Goal: Task Accomplishment & Management: Use online tool/utility

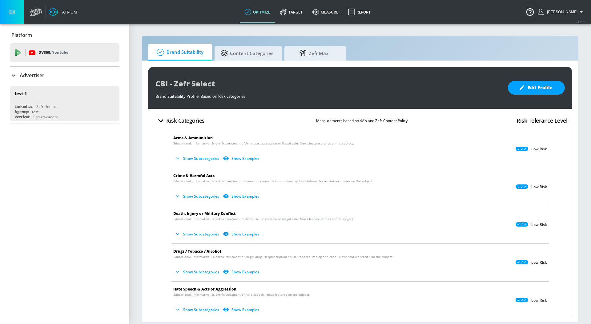
click at [30, 74] on p "Advertiser" at bounding box center [32, 75] width 25 height 7
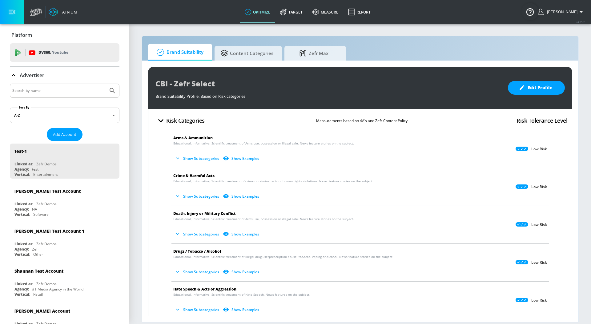
click at [30, 88] on input "Search by name" at bounding box center [58, 91] width 93 height 8
type input "travel [GEOGRAPHIC_DATA]"
click at [106, 84] on button "Submit Search" at bounding box center [113, 91] width 14 height 14
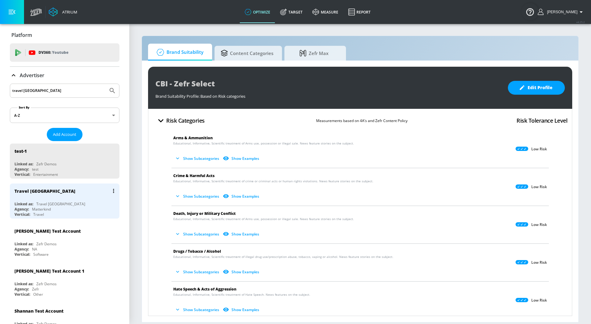
click at [62, 203] on div "Linked as: Travel [GEOGRAPHIC_DATA]" at bounding box center [65, 203] width 103 height 5
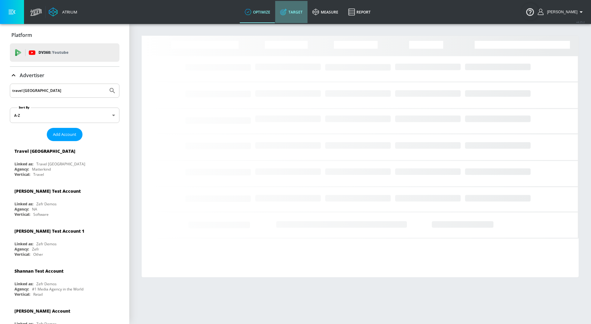
click at [299, 17] on link "Target" at bounding box center [291, 12] width 32 height 22
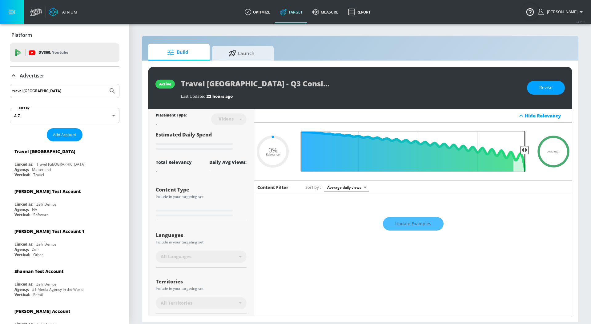
type input "0.11"
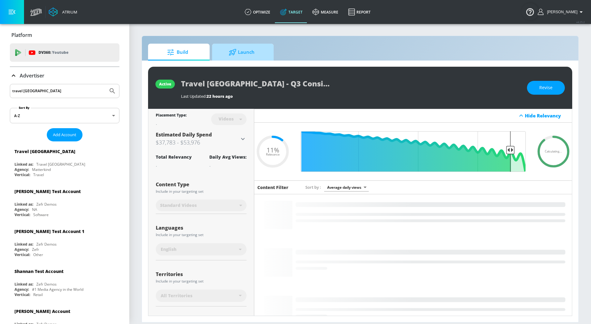
click at [246, 47] on span "Launch" at bounding box center [241, 52] width 47 height 15
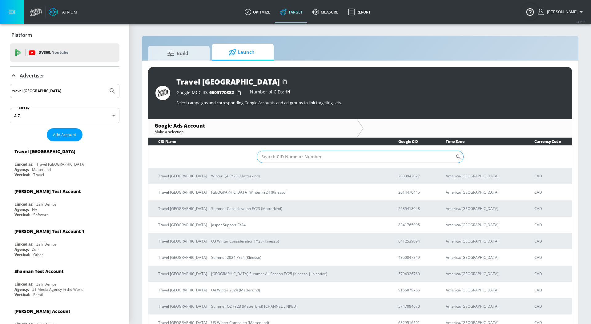
click at [286, 156] on input "Sort By" at bounding box center [356, 157] width 198 height 12
paste input "8412539094"
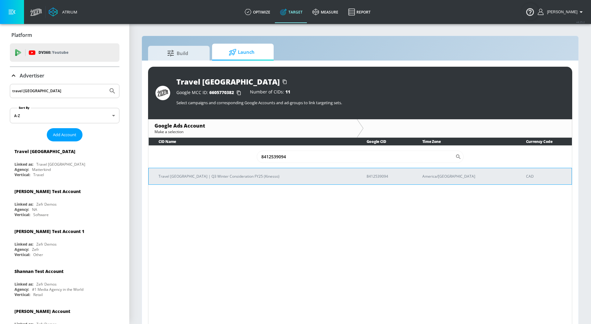
type input "8412539094"
click at [240, 175] on p "Travel [GEOGRAPHIC_DATA] | Q3 Winter Consideration FY25 (Kinesso)" at bounding box center [254, 176] width 193 height 6
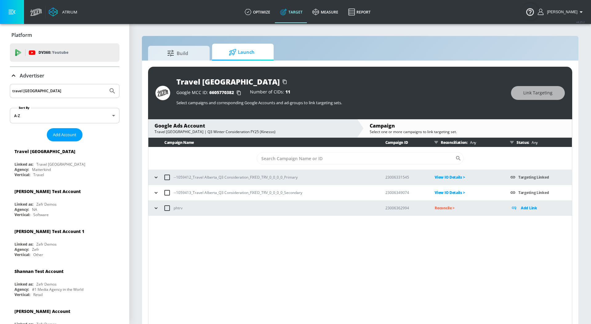
click at [156, 194] on icon "button" at bounding box center [156, 193] width 6 height 6
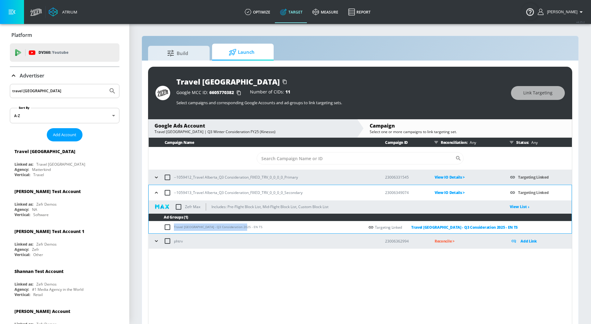
drag, startPoint x: 174, startPoint y: 225, endPoint x: 254, endPoint y: 229, distance: 80.1
click at [254, 229] on td "Travel [GEOGRAPHIC_DATA] - Q3 Consideration 2025 - EN TS" at bounding box center [257, 227] width 216 height 12
copy td "Travel [GEOGRAPHIC_DATA] - Q3 Consideration 2025 - EN TS"
click at [166, 230] on input "checkbox" at bounding box center [169, 227] width 10 height 7
checkbox input "true"
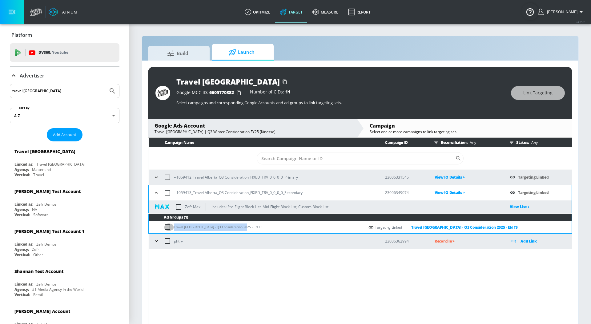
checkbox input "true"
click at [542, 97] on button "Link Targeting" at bounding box center [538, 93] width 54 height 14
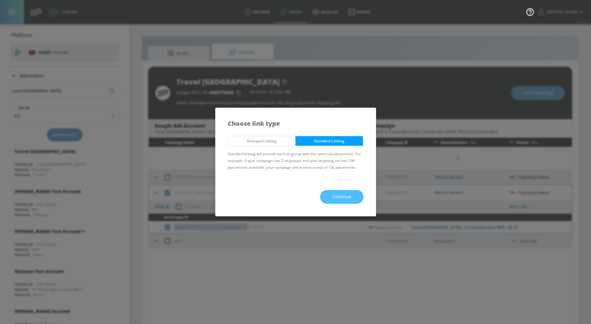
click at [345, 199] on span "Continue" at bounding box center [341, 197] width 19 height 8
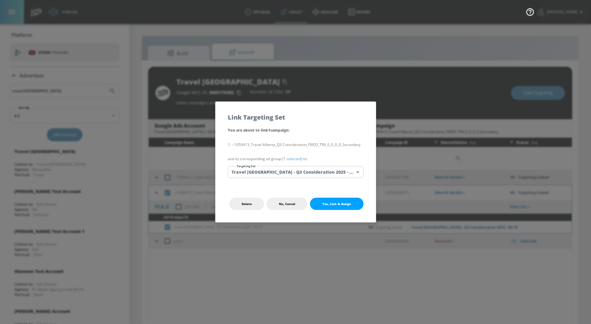
click at [295, 158] on link "1 selected" at bounding box center [292, 158] width 18 height 5
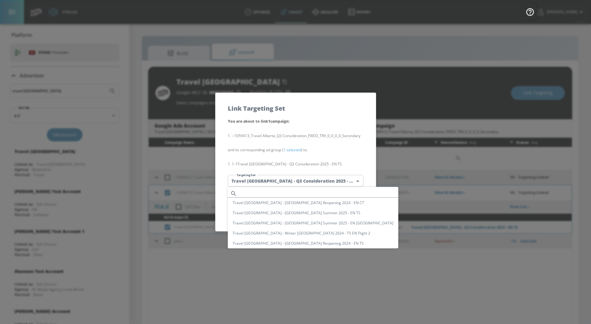
click at [291, 180] on body "Atrium optimize Target measure Report optimize Target measure Report v 4.25.2 […" at bounding box center [295, 166] width 591 height 333
click at [293, 218] on li "Travel [GEOGRAPHIC_DATA] - Q3 Consideration 2025 - EN TS" at bounding box center [313, 218] width 170 height 10
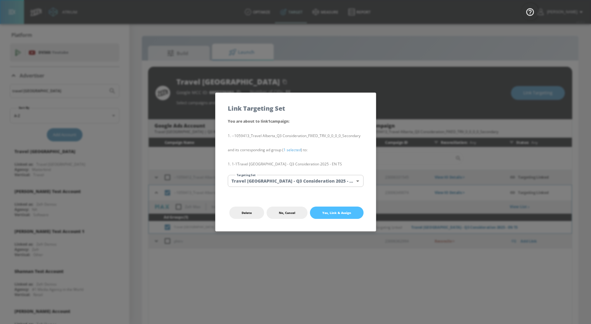
click at [329, 212] on span "Yes, Link & Assign" at bounding box center [336, 212] width 29 height 5
checkbox input "false"
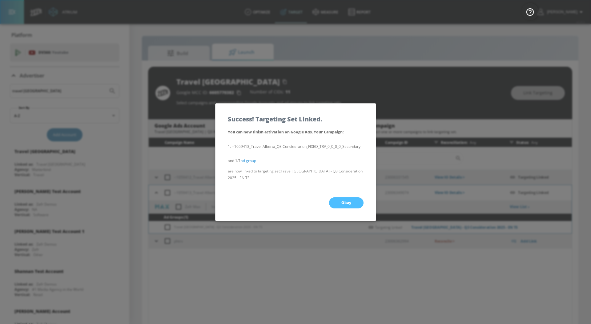
click at [342, 201] on span "Okay" at bounding box center [346, 203] width 10 height 5
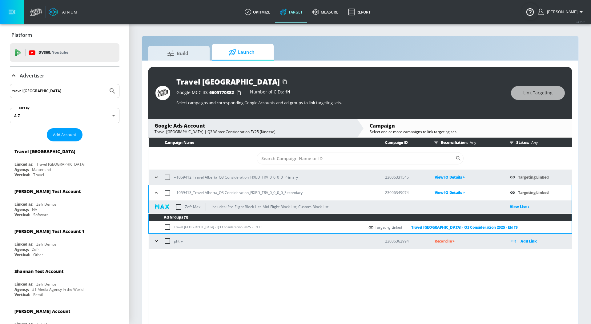
click at [158, 193] on icon "button" at bounding box center [156, 193] width 6 height 6
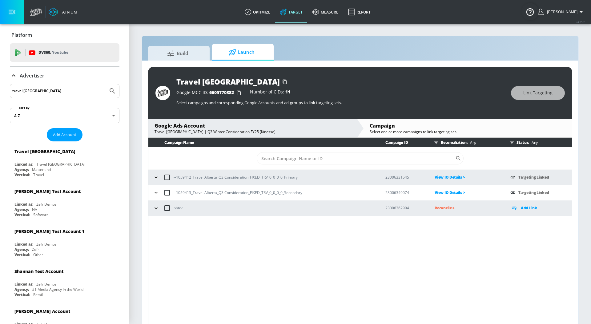
click at [158, 178] on icon "button" at bounding box center [156, 177] width 6 height 6
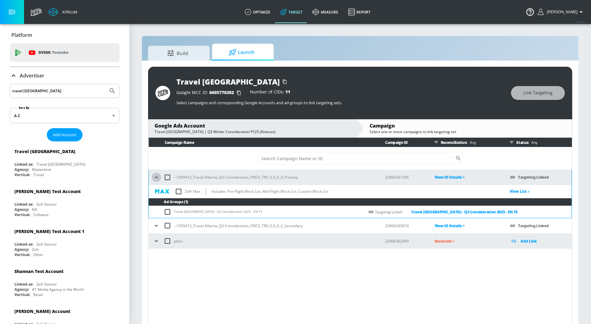
click at [157, 177] on icon "button" at bounding box center [156, 177] width 6 height 6
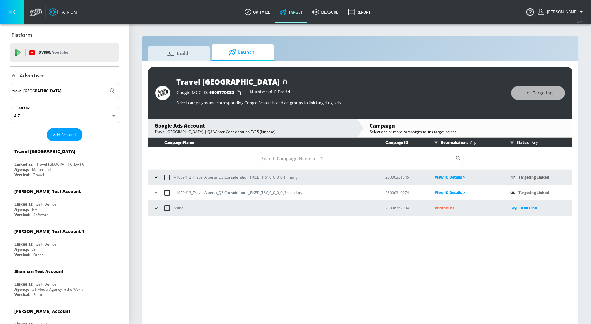
click at [158, 192] on icon "button" at bounding box center [156, 193] width 6 height 6
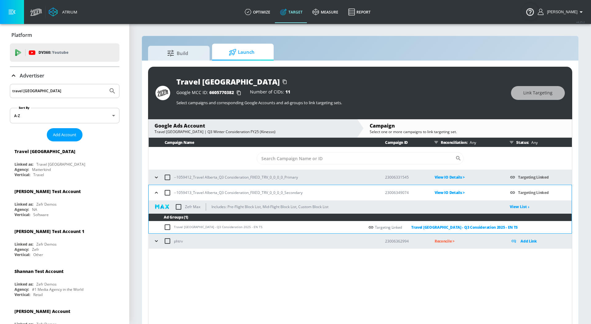
click at [452, 193] on p "View IO Details >" at bounding box center [467, 192] width 66 height 7
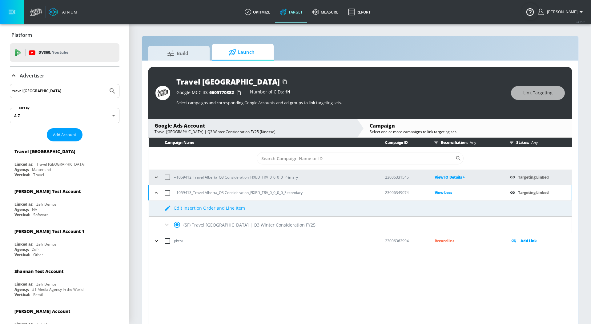
click at [451, 193] on p "View Less" at bounding box center [467, 192] width 66 height 7
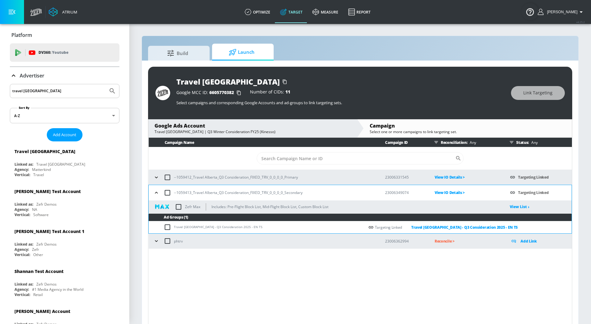
click at [451, 193] on p "View IO Details >" at bounding box center [467, 192] width 66 height 7
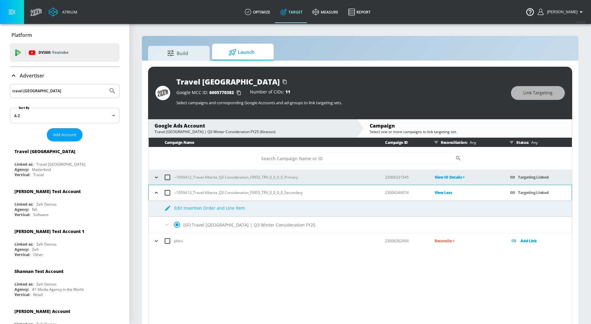
click at [169, 225] on icon at bounding box center [166, 224] width 7 height 7
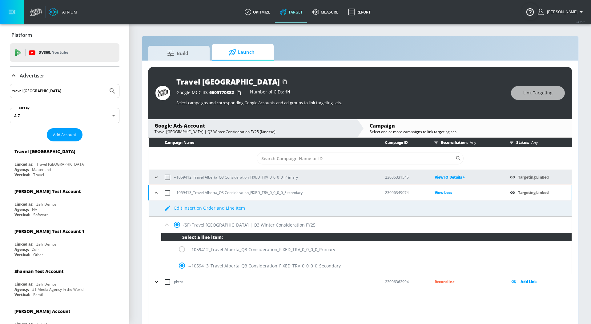
click at [182, 267] on div "--1059413_Travel Alberta_Q3 Consideration_FIXED_TRV_0_0_0_0_Secondary" at bounding box center [366, 266] width 410 height 16
click at [167, 225] on icon at bounding box center [166, 224] width 7 height 7
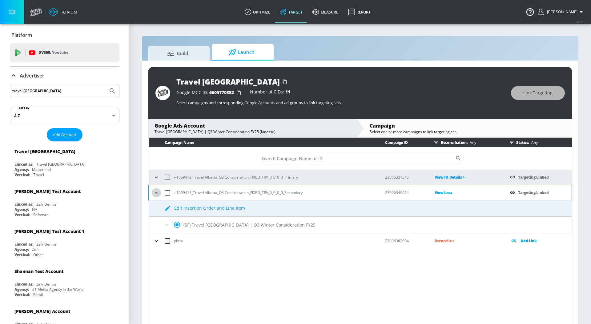
click at [158, 191] on icon "button" at bounding box center [156, 193] width 6 height 6
click at [443, 191] on p "View Less" at bounding box center [467, 192] width 66 height 7
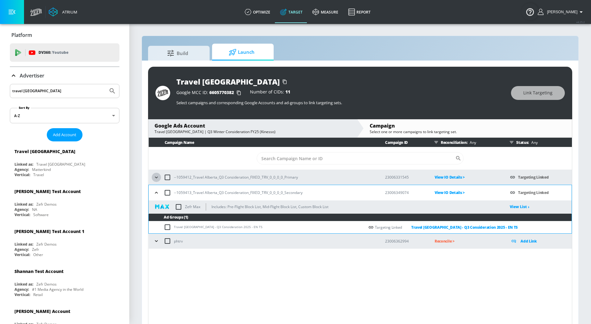
click at [157, 178] on icon "button" at bounding box center [156, 177] width 6 height 6
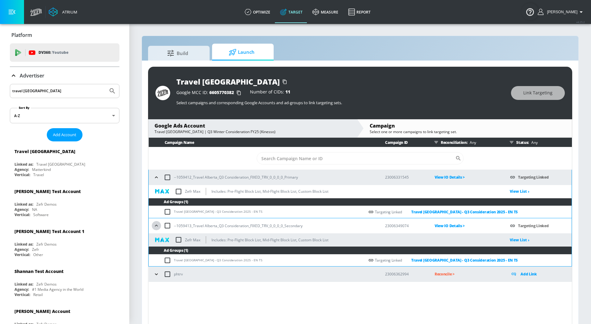
click at [158, 226] on icon "button" at bounding box center [156, 226] width 6 height 6
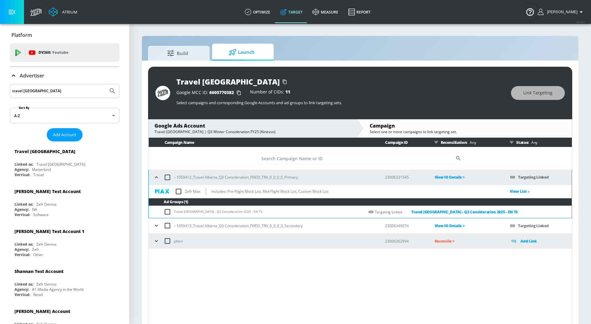
click at [157, 179] on icon "button" at bounding box center [156, 177] width 6 height 6
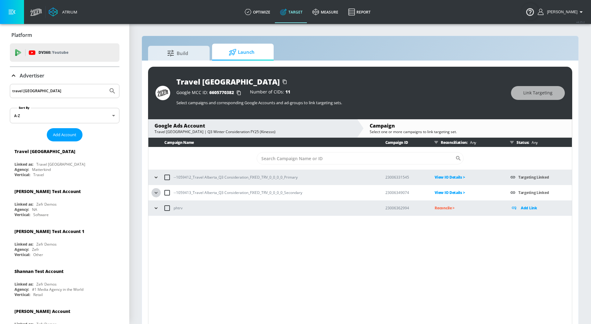
click at [155, 193] on icon "button" at bounding box center [155, 193] width 3 height 2
